Goal: Use online tool/utility: Utilize a website feature to perform a specific function

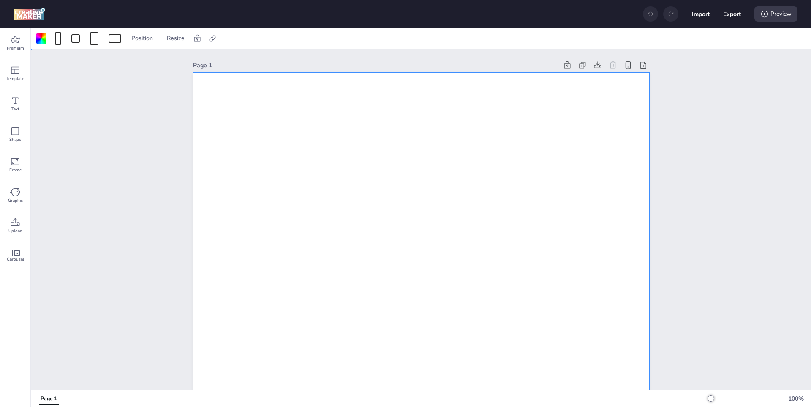
click at [171, 40] on span "Resize" at bounding box center [175, 38] width 21 height 9
click at [124, 70] on input "1080" at bounding box center [120, 71] width 23 height 16
click at [98, 38] on div at bounding box center [94, 38] width 8 height 13
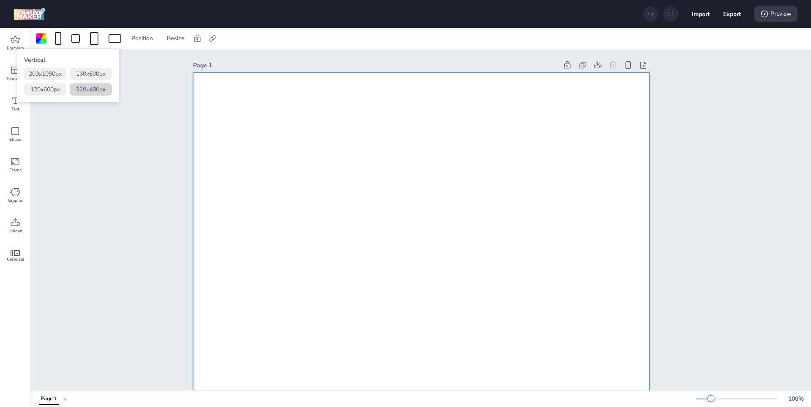
click at [76, 89] on button "320 x 480 px" at bounding box center [91, 89] width 42 height 12
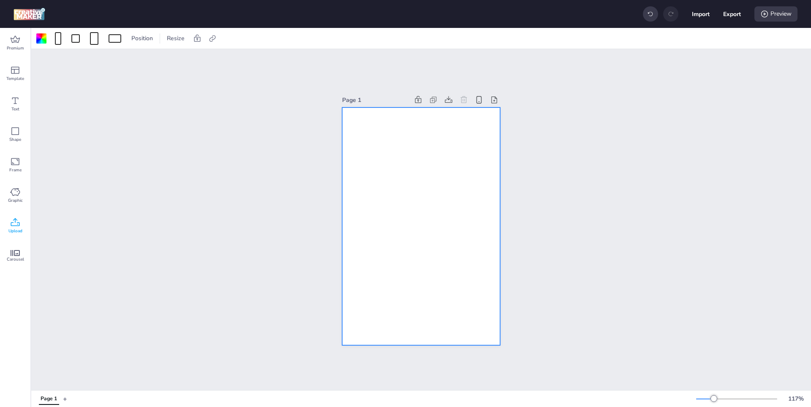
click at [16, 216] on div "Upload" at bounding box center [15, 225] width 30 height 30
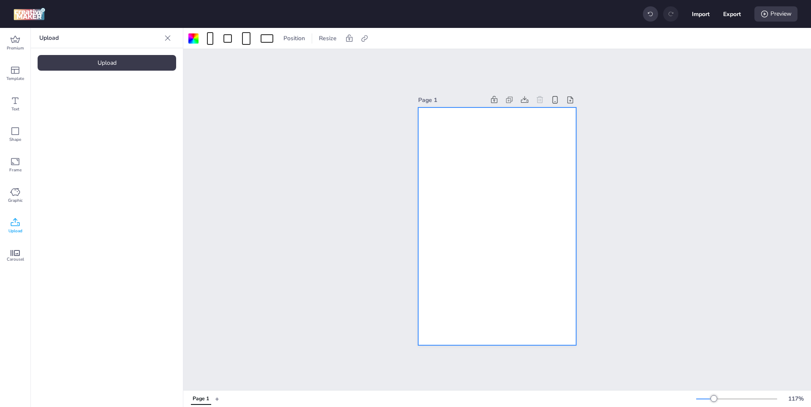
click at [134, 55] on div "Upload" at bounding box center [107, 63] width 139 height 16
click at [90, 115] on div at bounding box center [72, 118] width 68 height 68
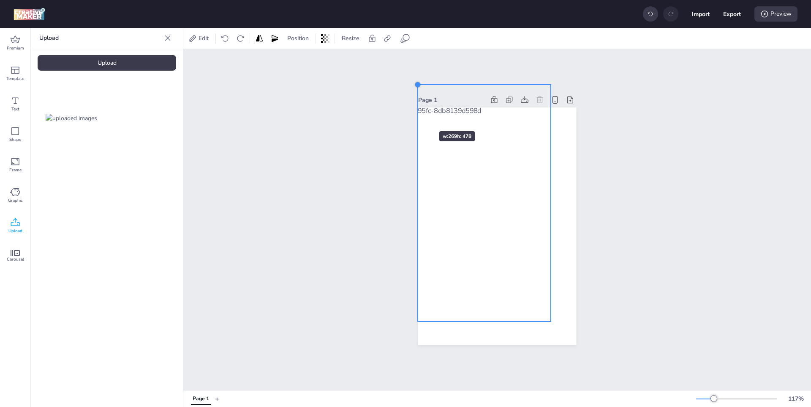
drag, startPoint x: 440, startPoint y: 126, endPoint x: 414, endPoint y: 116, distance: 28.2
click at [414, 116] on div "Page 1" at bounding box center [497, 219] width 205 height 271
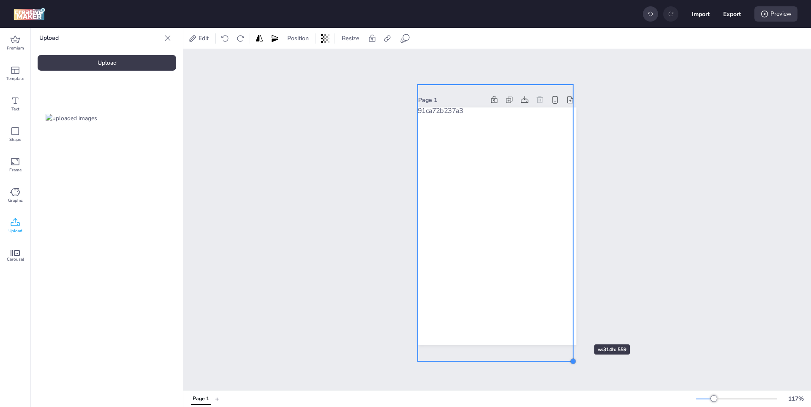
drag, startPoint x: 547, startPoint y: 316, endPoint x: 567, endPoint y: 328, distance: 23.5
click at [568, 329] on div at bounding box center [497, 225] width 158 height 237
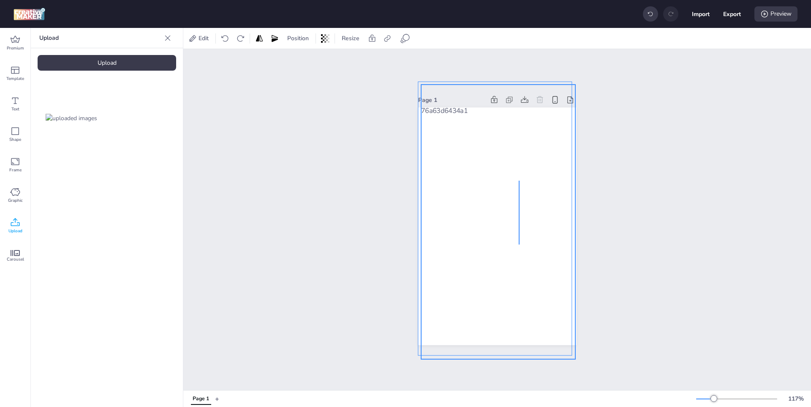
drag, startPoint x: 519, startPoint y: 180, endPoint x: 517, endPoint y: 243, distance: 62.6
click at [518, 244] on div at bounding box center [498, 222] width 154 height 274
drag, startPoint x: 517, startPoint y: 188, endPoint x: 483, endPoint y: 235, distance: 58.1
click at [483, 235] on div at bounding box center [498, 222] width 154 height 274
drag, startPoint x: 523, startPoint y: 143, endPoint x: 450, endPoint y: 139, distance: 73.6
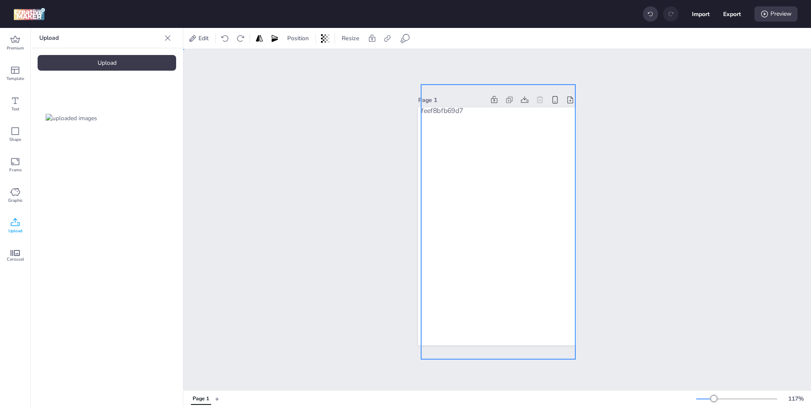
click at [599, 183] on div "Page 1" at bounding box center [497, 219] width 628 height 341
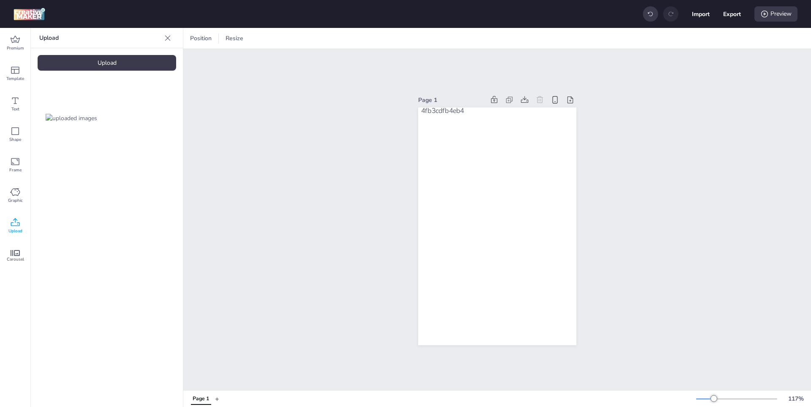
click at [491, 172] on div at bounding box center [498, 222] width 154 height 274
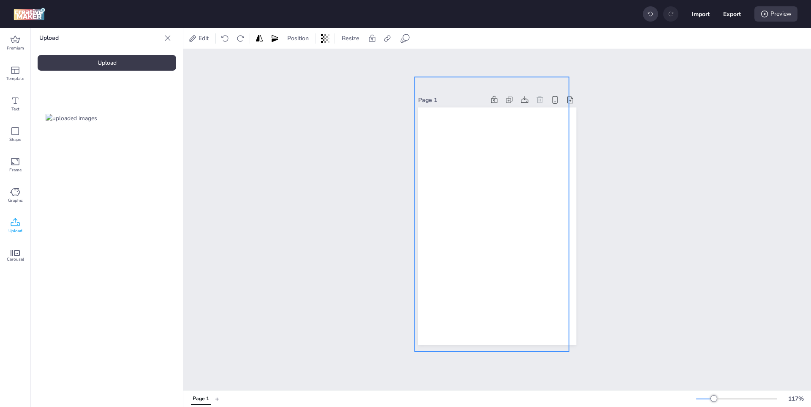
drag, startPoint x: 503, startPoint y: 133, endPoint x: 497, endPoint y: 125, distance: 9.9
click at [497, 125] on div at bounding box center [492, 214] width 154 height 274
click at [568, 350] on div at bounding box center [570, 353] width 7 height 7
click at [540, 296] on div at bounding box center [497, 215] width 156 height 276
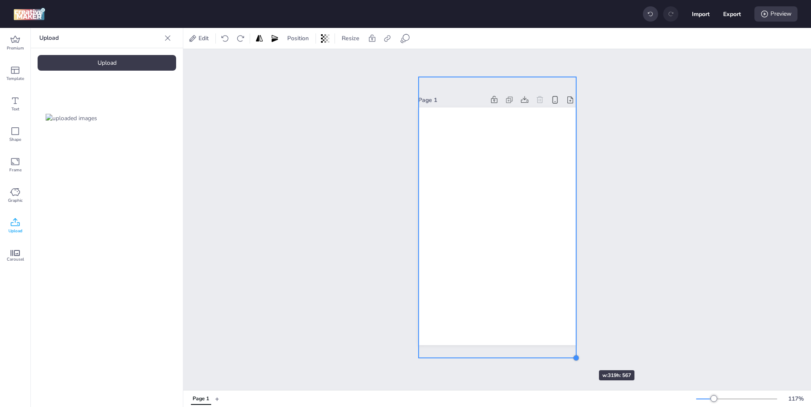
click at [574, 355] on div at bounding box center [576, 357] width 7 height 7
click at [608, 303] on div "Page 1" at bounding box center [497, 219] width 628 height 341
click at [481, 162] on div at bounding box center [498, 217] width 158 height 280
click at [382, 40] on div "Edit Position Resize" at bounding box center [304, 39] width 235 height 14
click at [386, 39] on icon at bounding box center [387, 38] width 8 height 8
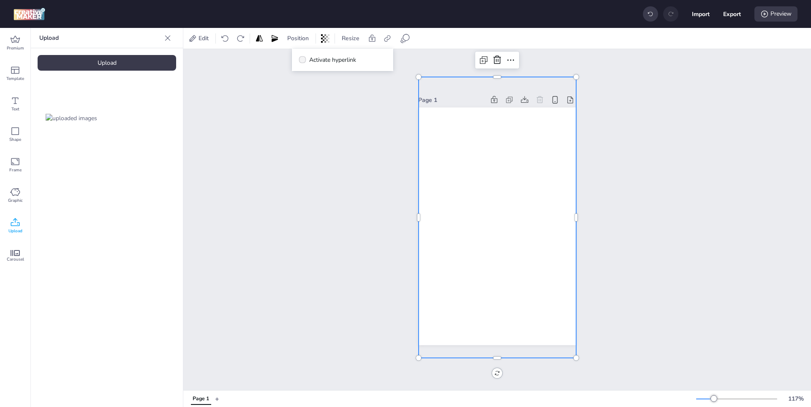
click at [330, 59] on span "Activate hyperlink" at bounding box center [332, 59] width 47 height 9
click at [304, 60] on input "Activate hyperlink" at bounding box center [300, 62] width 5 height 5
checkbox input "true"
click at [338, 97] on input "Type URL" at bounding box center [342, 100] width 77 height 9
paste input "[URL][DOMAIN_NAME]"
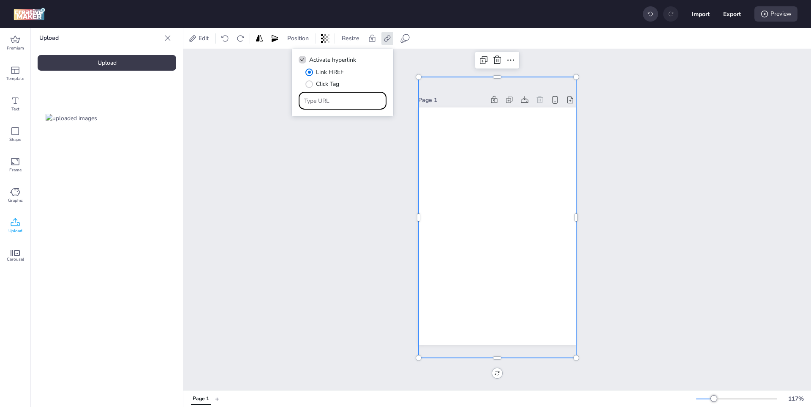
type input "[URL][DOMAIN_NAME]"
click at [356, 197] on div "Page 1" at bounding box center [497, 219] width 628 height 341
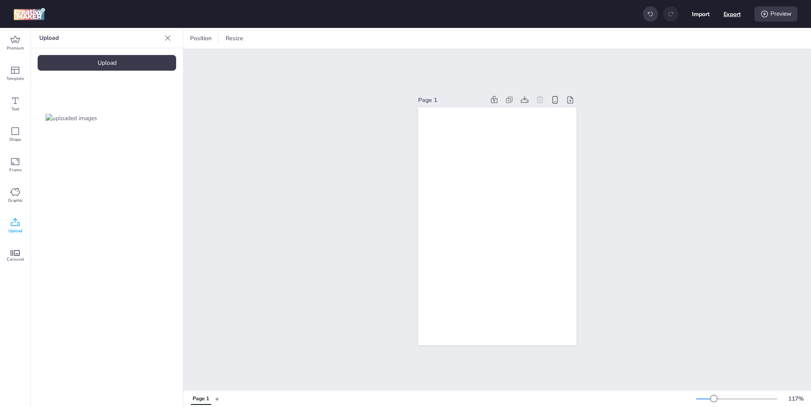
click at [726, 15] on button "Export" at bounding box center [732, 13] width 17 height 17
select select "html"
click at [693, 69] on button "Download" at bounding box center [694, 68] width 79 height 17
